Goal: Navigation & Orientation: Go to known website

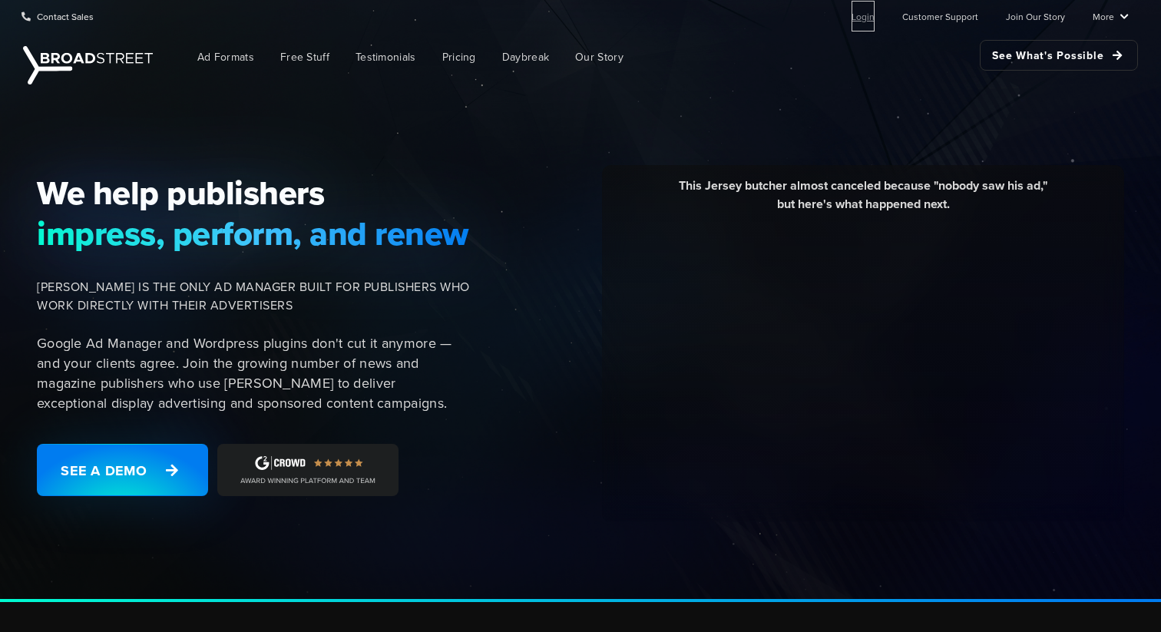
click at [873, 25] on link "Login" at bounding box center [862, 16] width 23 height 31
click at [864, 21] on link "Login" at bounding box center [862, 16] width 23 height 31
